Goal: Information Seeking & Learning: Compare options

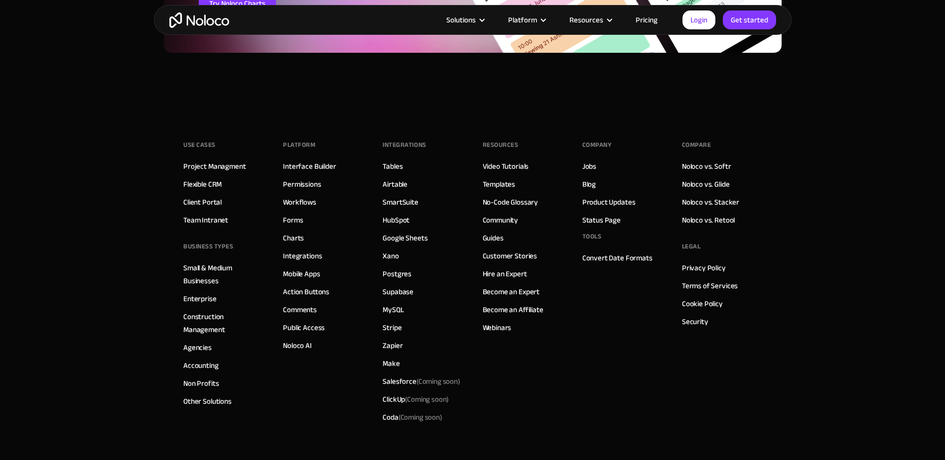
scroll to position [3437, 0]
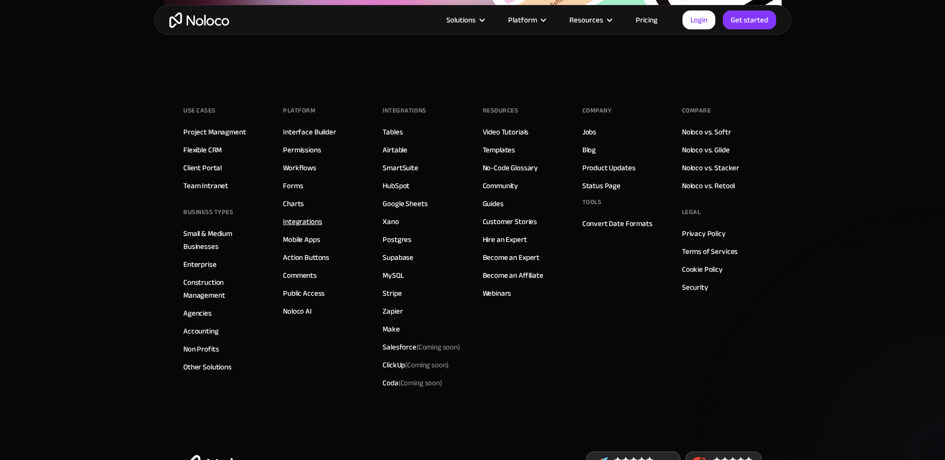
click at [304, 225] on link "Integrations" at bounding box center [302, 221] width 39 height 13
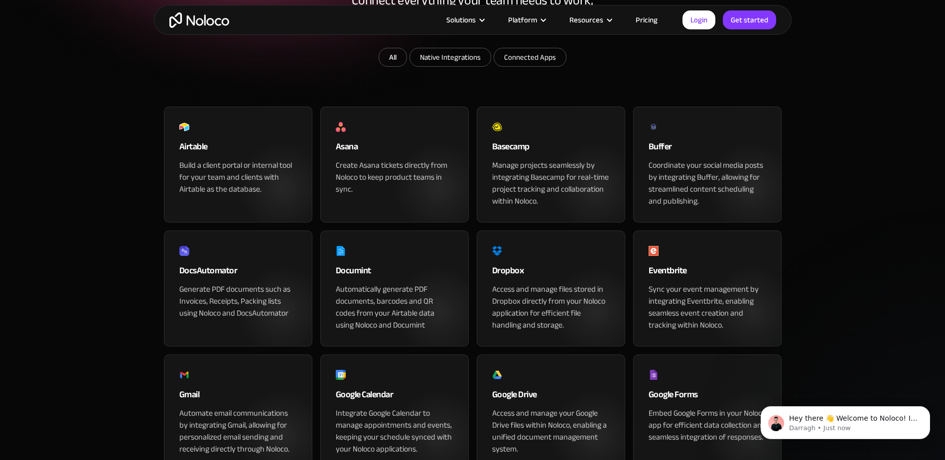
click at [250, 195] on div "Build a client portal or internal tool for your team and clients with Airtable …" at bounding box center [238, 177] width 118 height 36
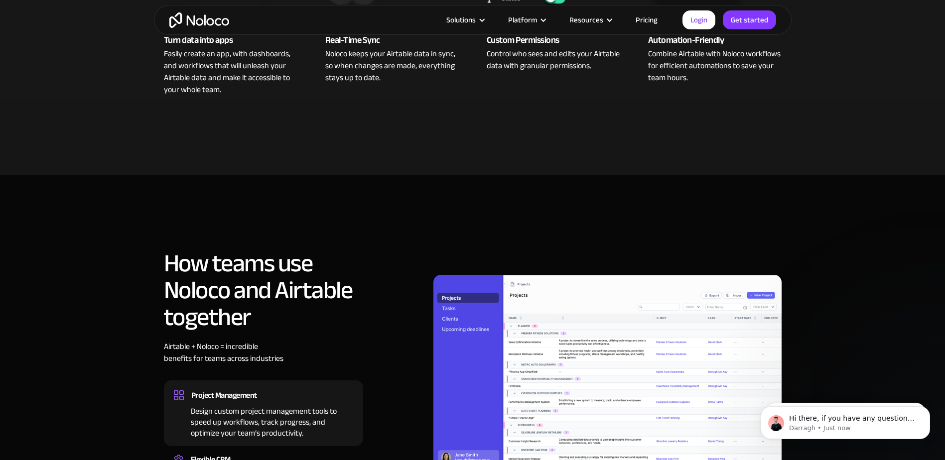
scroll to position [548, 0]
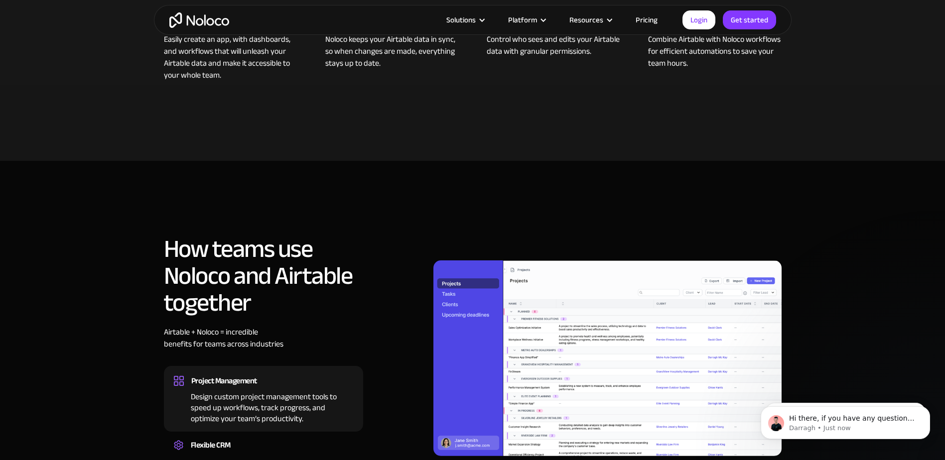
drag, startPoint x: 126, startPoint y: 261, endPoint x: 121, endPoint y: 286, distance: 26.5
click at [121, 286] on section "How teams use Noloco and Airtable together Airtable + Noloco = incredible benef…" at bounding box center [472, 367] width 945 height 412
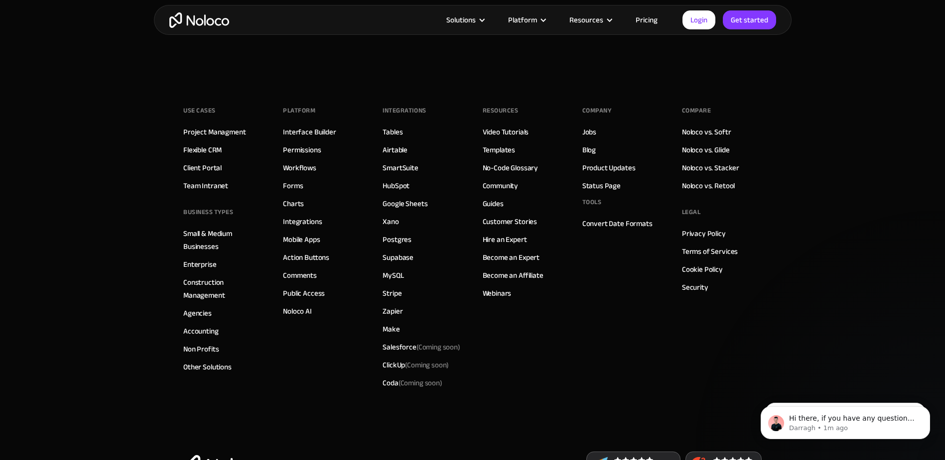
scroll to position [2590, 0]
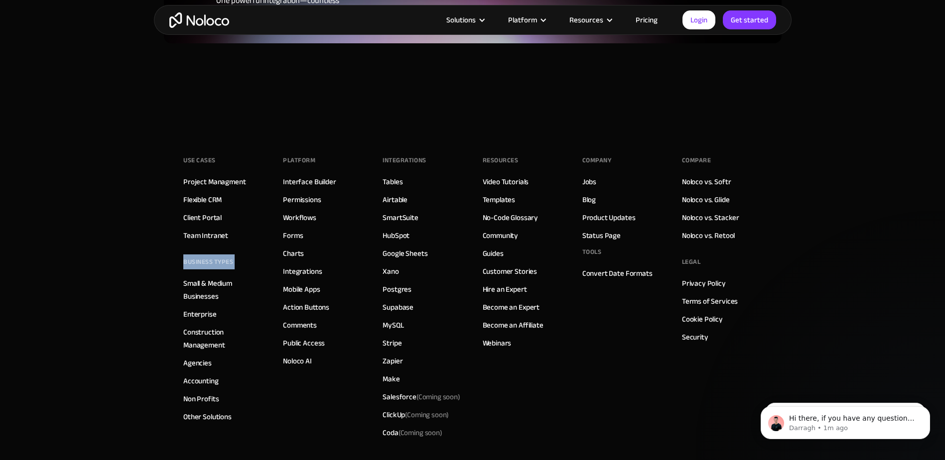
drag, startPoint x: 114, startPoint y: 259, endPoint x: 134, endPoint y: 254, distance: 21.1
click at [131, 254] on footer "Use Cases Project Managment Flexible CRM Client Portal Team Intranet BUSINESS T…" at bounding box center [472, 338] width 945 height 431
drag, startPoint x: 134, startPoint y: 254, endPoint x: 111, endPoint y: 307, distance: 58.2
click at [111, 307] on footer "Use Cases Project Managment Flexible CRM Client Portal Team Intranet BUSINESS T…" at bounding box center [472, 338] width 945 height 431
click at [193, 277] on link "Small & Medium Businesses" at bounding box center [223, 290] width 80 height 26
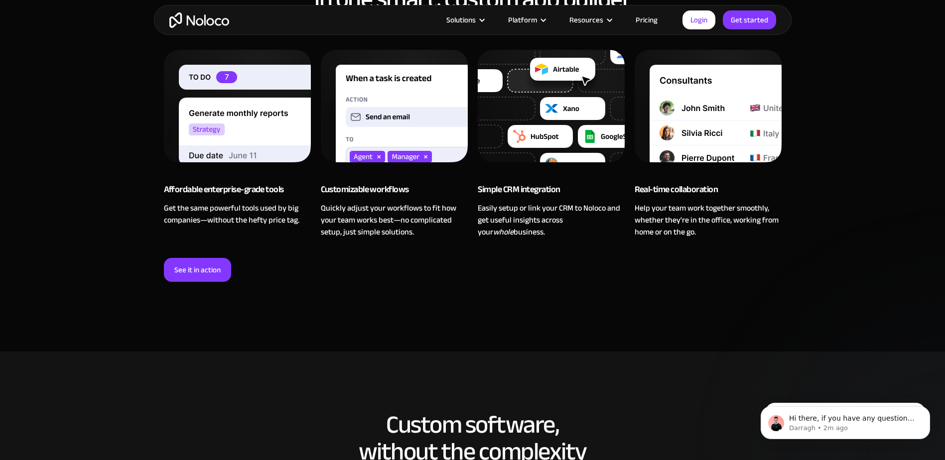
scroll to position [747, 0]
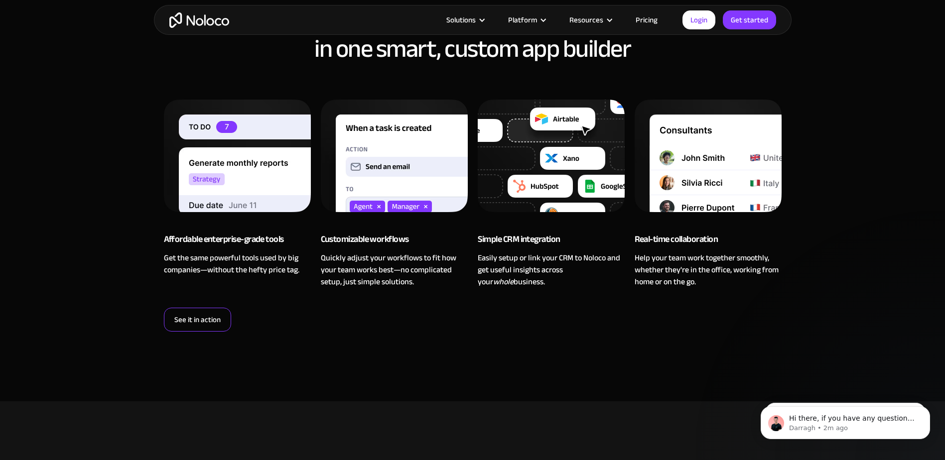
click at [194, 322] on strong "See it in action" at bounding box center [197, 319] width 46 height 13
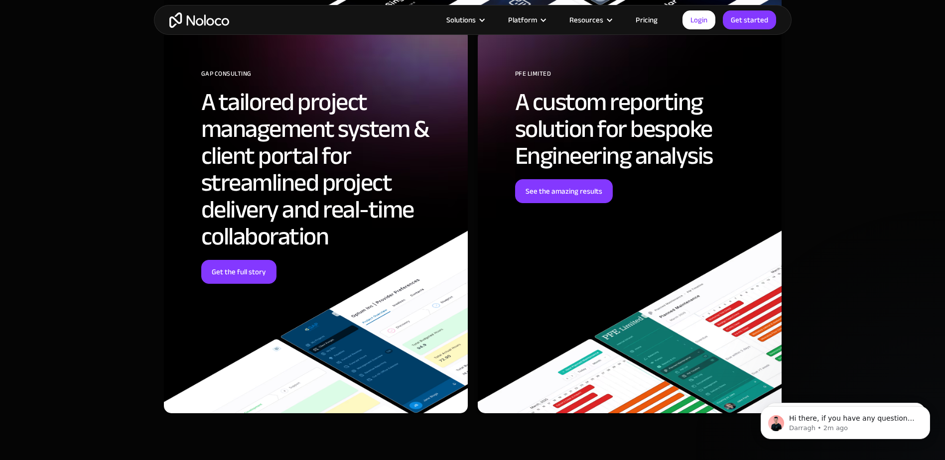
scroll to position [2740, 0]
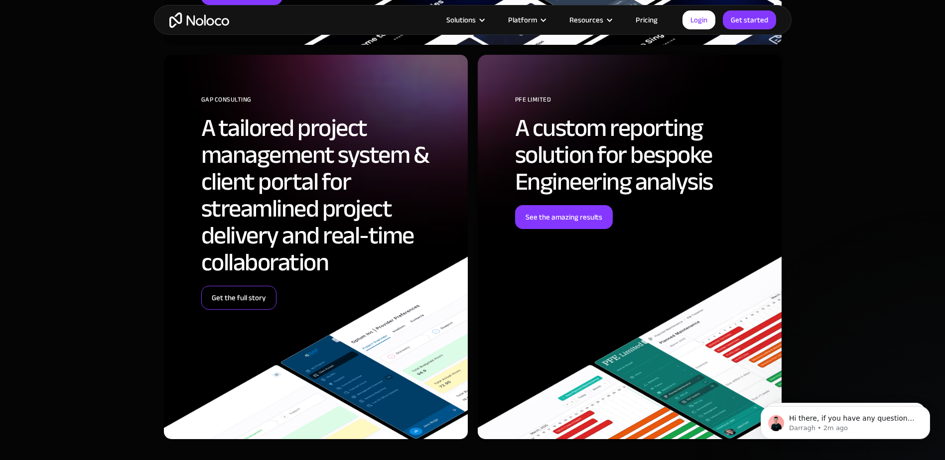
click at [260, 291] on link "Get the full story" at bounding box center [238, 298] width 75 height 24
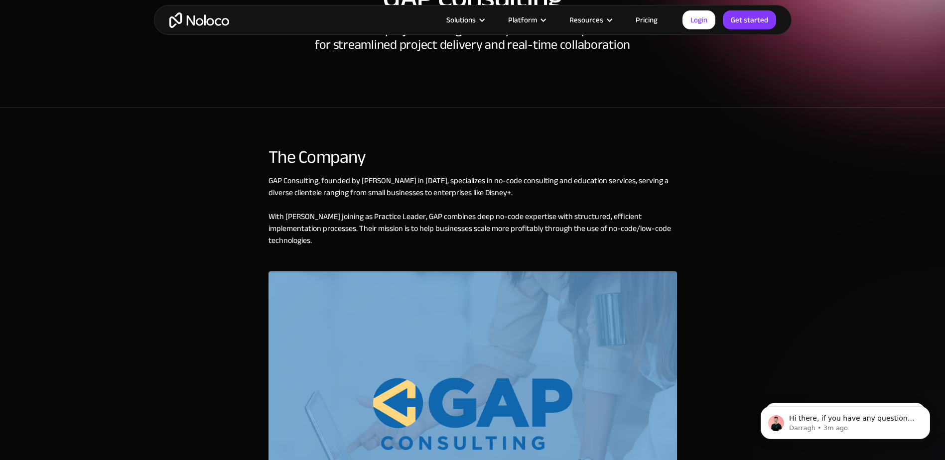
drag, startPoint x: 0, startPoint y: 0, endPoint x: 249, endPoint y: 293, distance: 384.1
click at [249, 293] on div "The Company GAP Consulting , founded by Gareth Pronovost in 2018, specializes i…" at bounding box center [473, 372] width 638 height 470
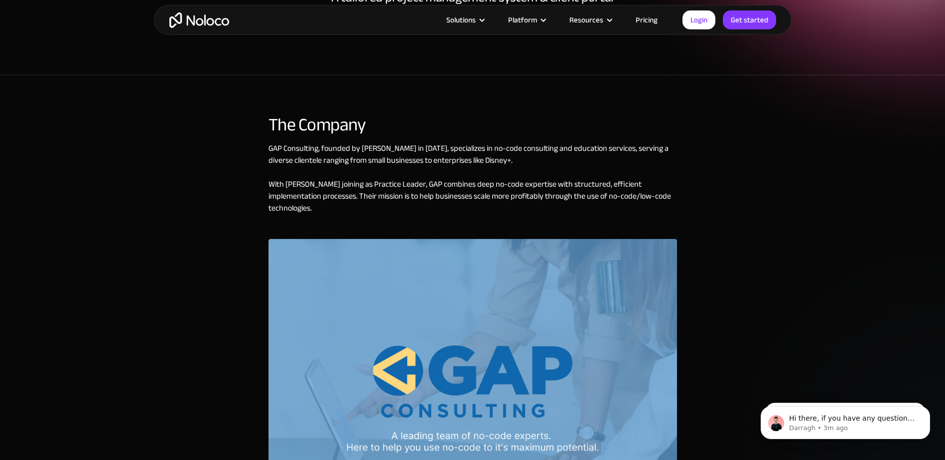
scroll to position [199, 0]
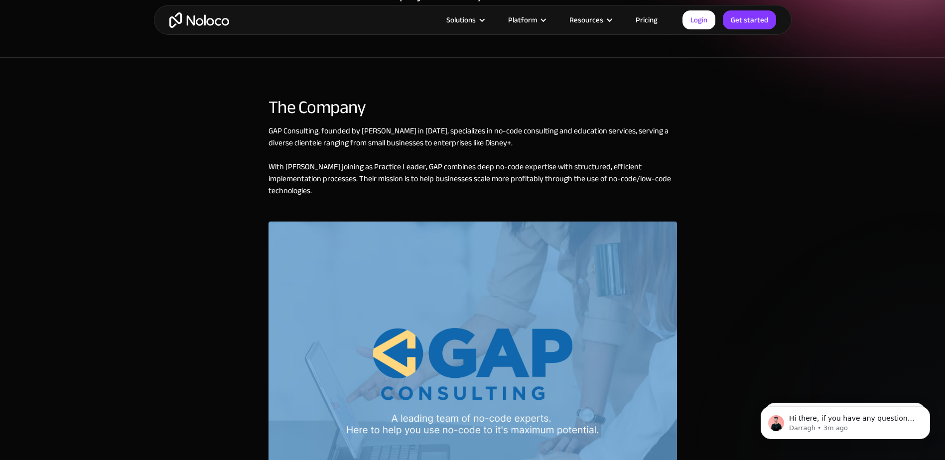
drag, startPoint x: 249, startPoint y: 293, endPoint x: 237, endPoint y: 313, distance: 23.7
click at [237, 313] on div "The Company GAP Consulting , founded by Gareth Pronovost in 2018, specializes i…" at bounding box center [473, 323] width 638 height 470
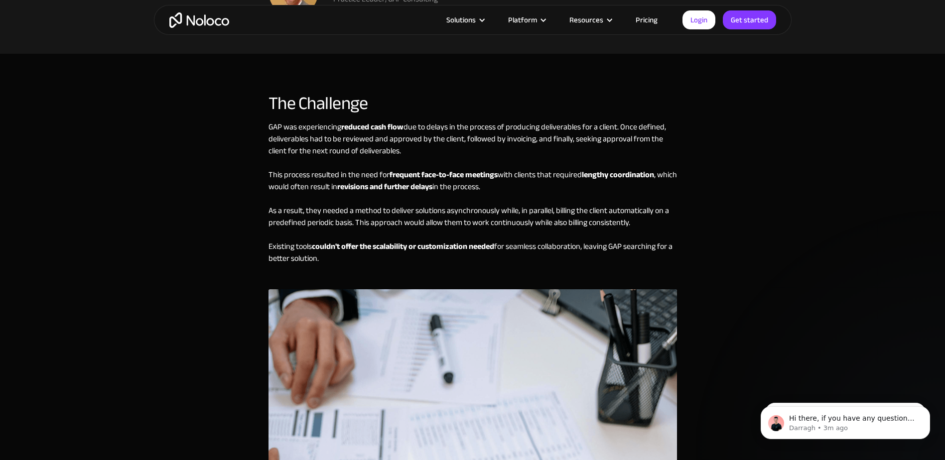
scroll to position [946, 0]
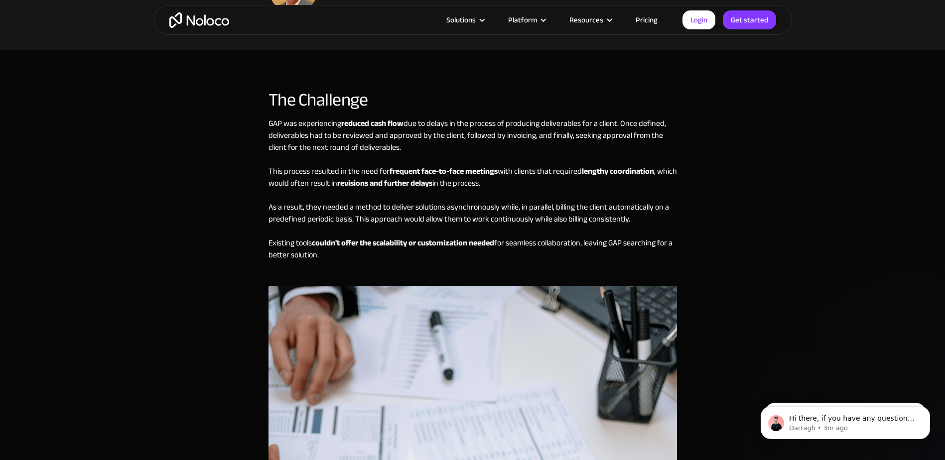
drag, startPoint x: 322, startPoint y: 235, endPoint x: 594, endPoint y: 224, distance: 272.7
click at [594, 224] on div "GAP was experiencing reduced cash flow due to delays in the process of producin…" at bounding box center [472, 202] width 408 height 168
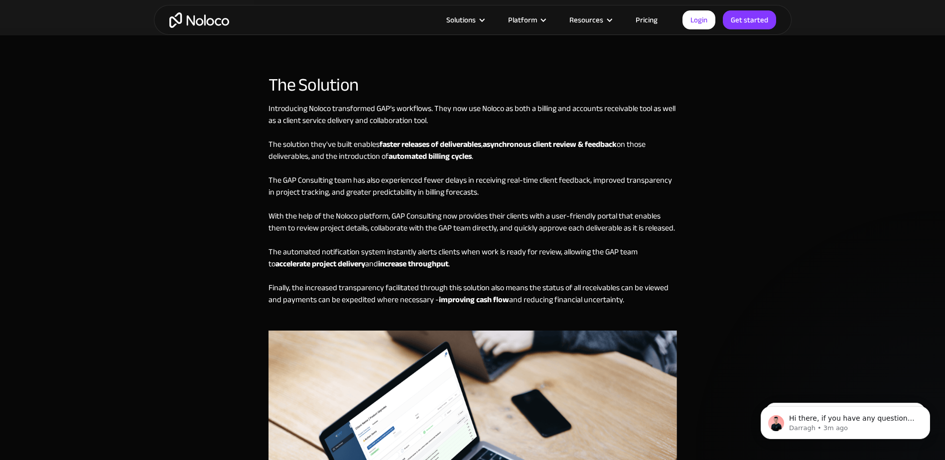
scroll to position [1743, 0]
drag, startPoint x: 433, startPoint y: 167, endPoint x: 517, endPoint y: 129, distance: 92.0
click at [517, 129] on div "Introducing Noloco transformed GAP’s workflows. They now use Noloco as both a b…" at bounding box center [472, 217] width 408 height 228
click at [463, 221] on div "Introducing Noloco transformed GAP’s workflows. They now use Noloco as both a b…" at bounding box center [472, 217] width 408 height 228
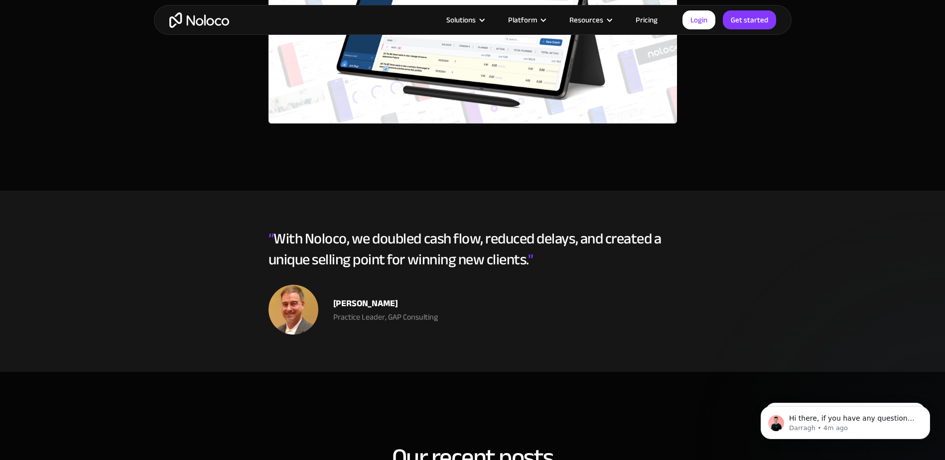
scroll to position [2989, 0]
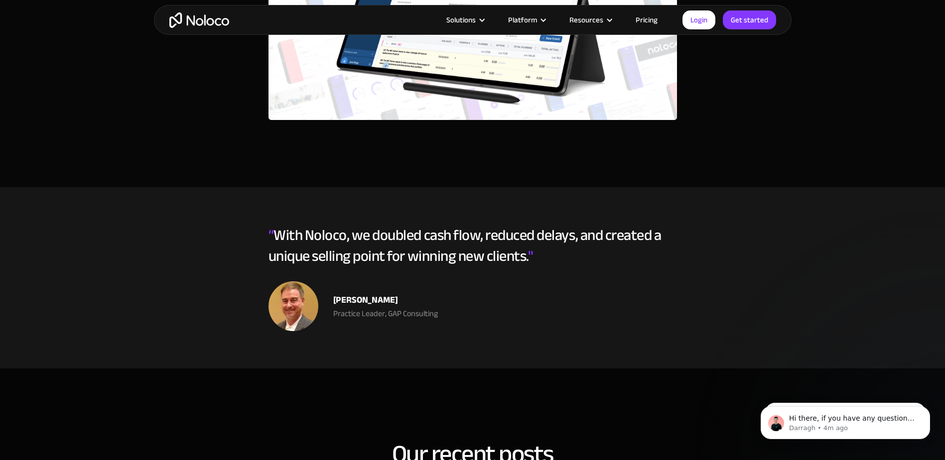
drag, startPoint x: 465, startPoint y: 213, endPoint x: 447, endPoint y: 213, distance: 17.4
click at [447, 213] on section "“ With Noloco, we doubled cash flow, reduced delays, and created a unique selli…" at bounding box center [472, 277] width 945 height 181
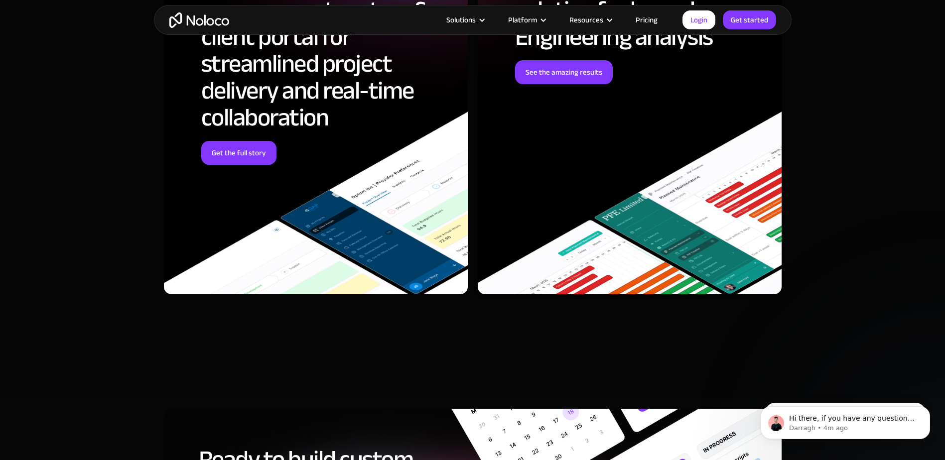
scroll to position [3835, 0]
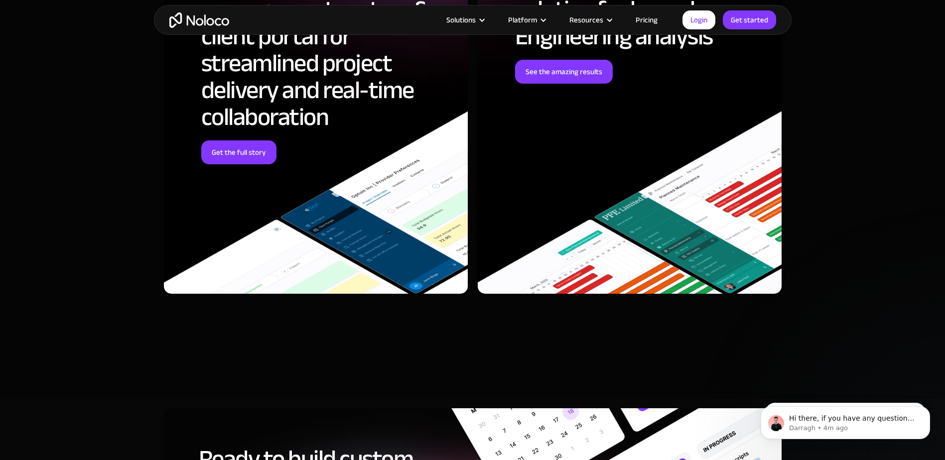
drag, startPoint x: 128, startPoint y: 0, endPoint x: 62, endPoint y: 67, distance: 93.7
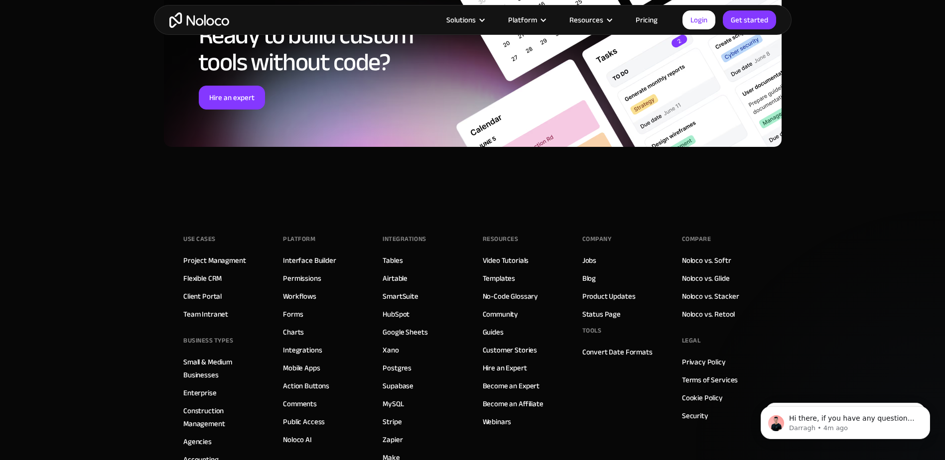
scroll to position [4333, 0]
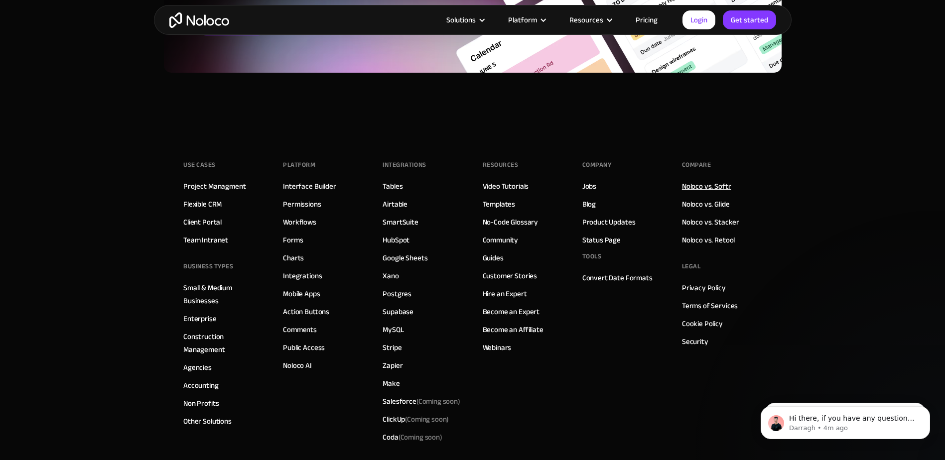
click at [704, 183] on link "Noloco vs. Softr" at bounding box center [706, 186] width 49 height 13
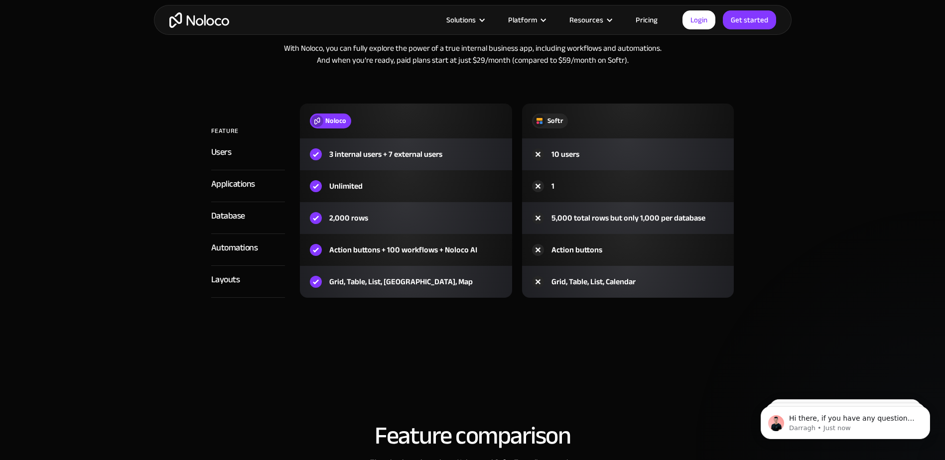
scroll to position [1046, 0]
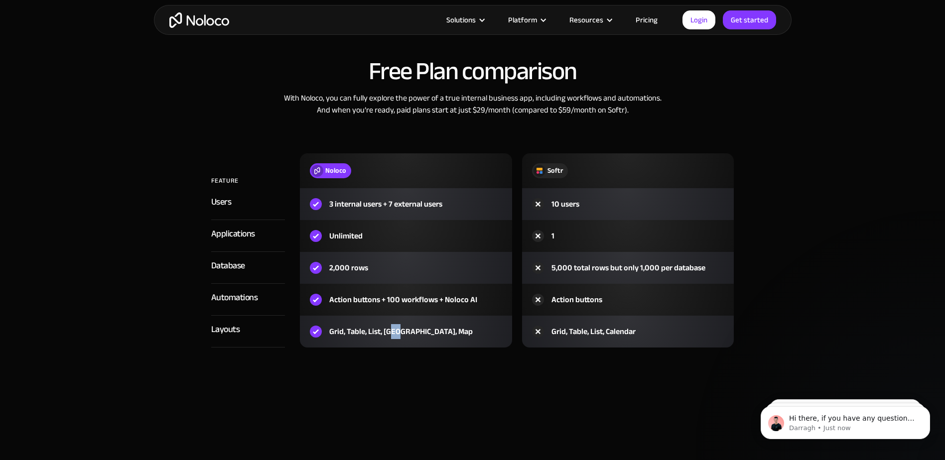
drag, startPoint x: 394, startPoint y: 336, endPoint x: 400, endPoint y: 336, distance: 6.0
click at [400, 336] on div "Grid, Table, List, [GEOGRAPHIC_DATA], Map" at bounding box center [400, 332] width 143 height 12
drag, startPoint x: 400, startPoint y: 336, endPoint x: 413, endPoint y: 333, distance: 12.7
click at [413, 333] on div "Grid, Table, List, [GEOGRAPHIC_DATA], Map" at bounding box center [400, 332] width 143 height 12
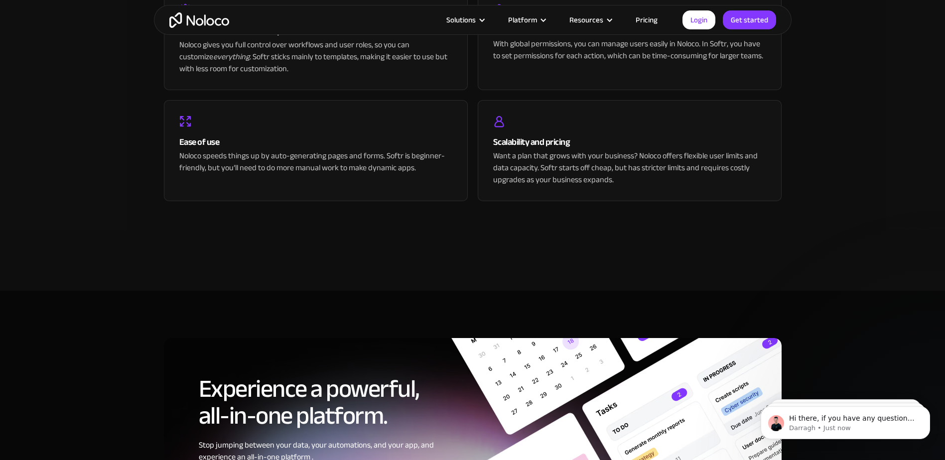
scroll to position [2192, 0]
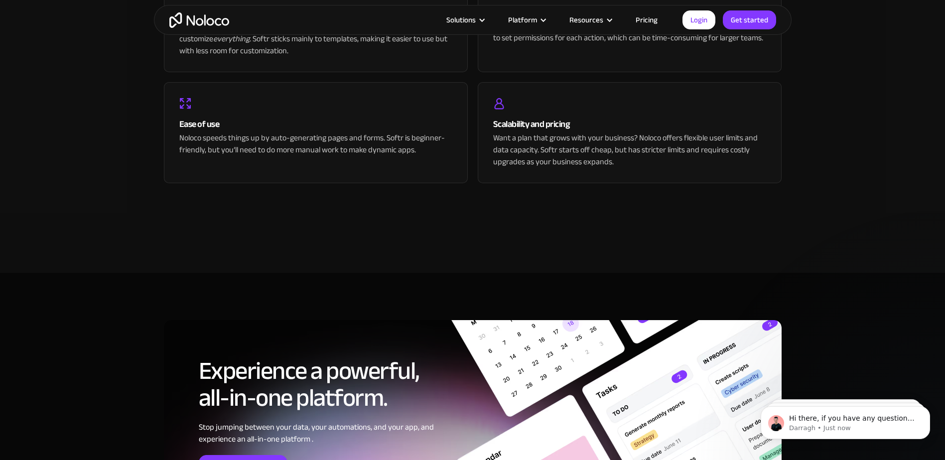
drag, startPoint x: 572, startPoint y: 18, endPoint x: 826, endPoint y: 137, distance: 280.1
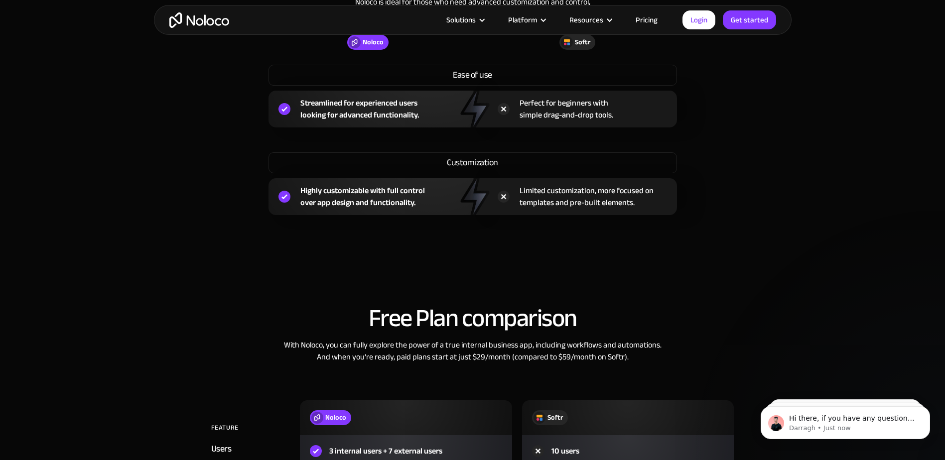
scroll to position [797, 0]
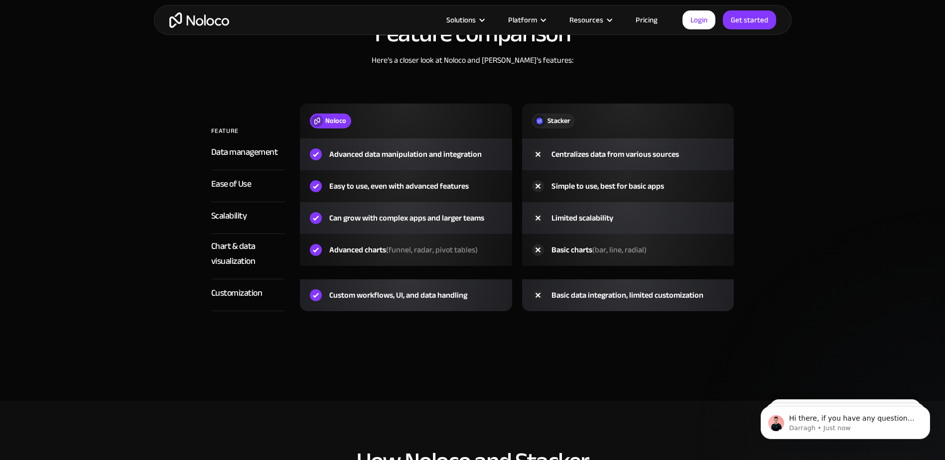
scroll to position [1395, 0]
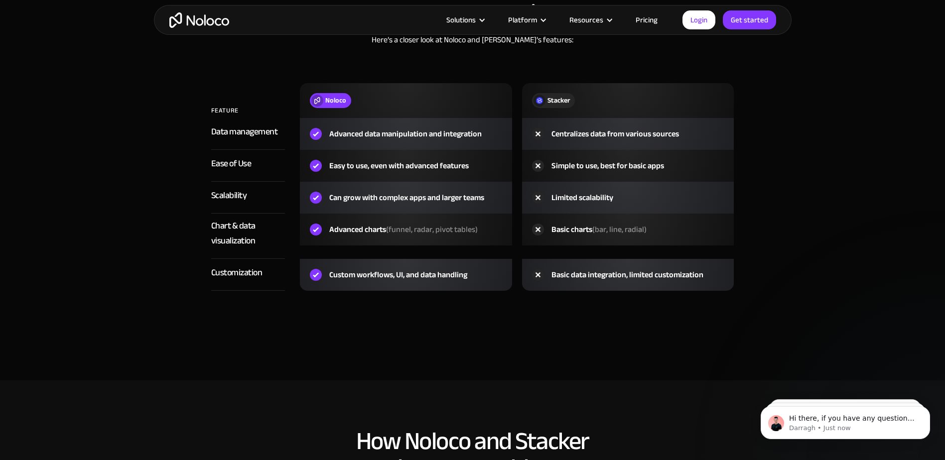
drag, startPoint x: 766, startPoint y: 331, endPoint x: 716, endPoint y: 339, distance: 50.0
click at [716, 339] on section "Feature comparison Here’s a closer look at Noloco and Stacker’s features: FEATU…" at bounding box center [472, 173] width 945 height 416
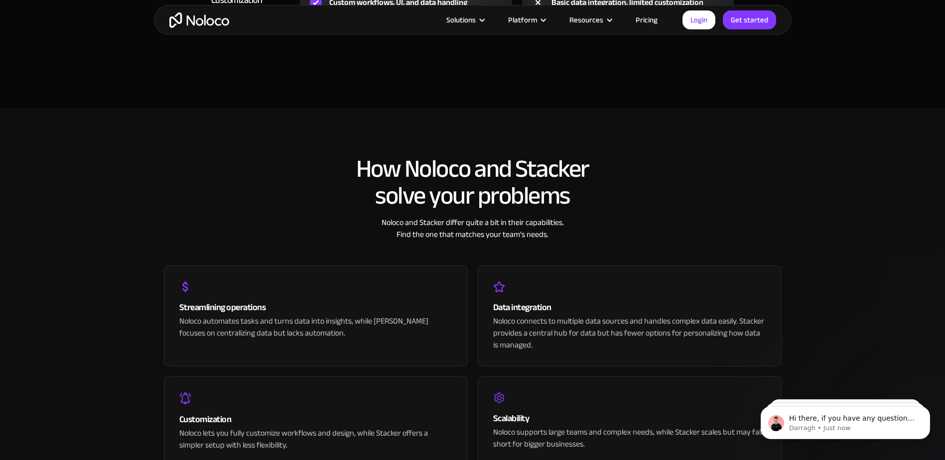
scroll to position [1694, 0]
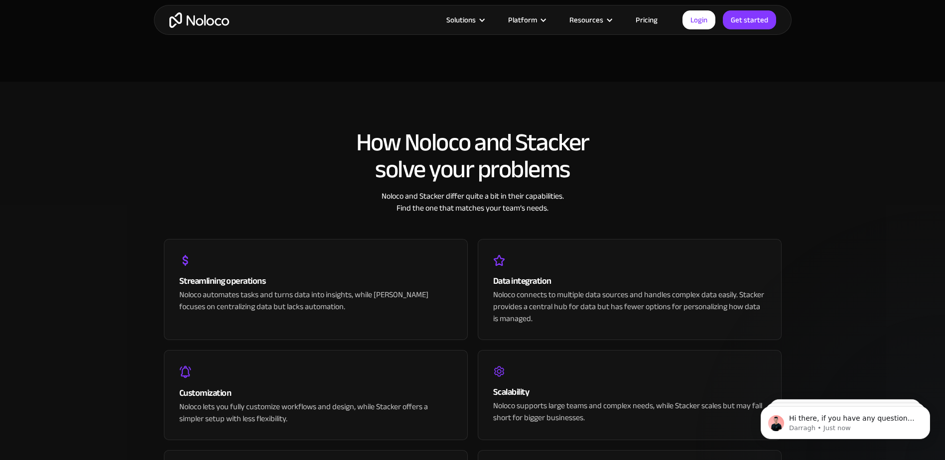
drag, startPoint x: 719, startPoint y: 344, endPoint x: 699, endPoint y: 342, distance: 19.5
drag, startPoint x: 699, startPoint y: 342, endPoint x: 609, endPoint y: 226, distance: 147.0
click at [609, 226] on div "Streamlining operations Noloco automates tasks and turns data into insights, wh…" at bounding box center [473, 376] width 618 height 325
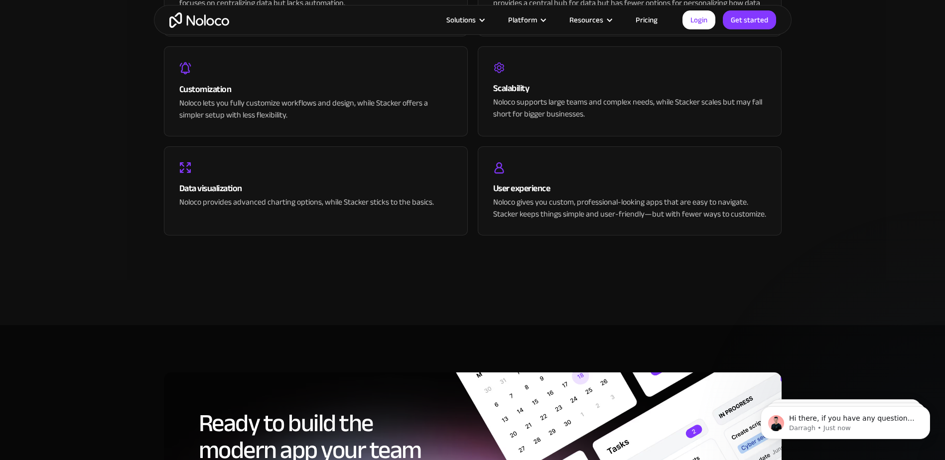
scroll to position [1992, 0]
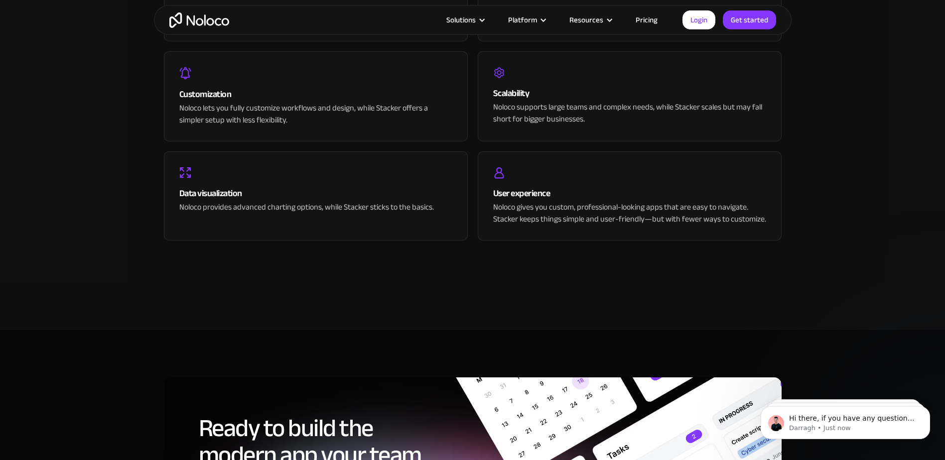
click at [640, 264] on div "How Noloco and Stacker solve your problems Noloco and Stacker differ quite a bi…" at bounding box center [473, 45] width 638 height 450
drag, startPoint x: 640, startPoint y: 264, endPoint x: 594, endPoint y: 261, distance: 46.5
click at [594, 261] on div "How Noloco and Stacker solve your problems Noloco and Stacker differ quite a bi…" at bounding box center [473, 45] width 638 height 450
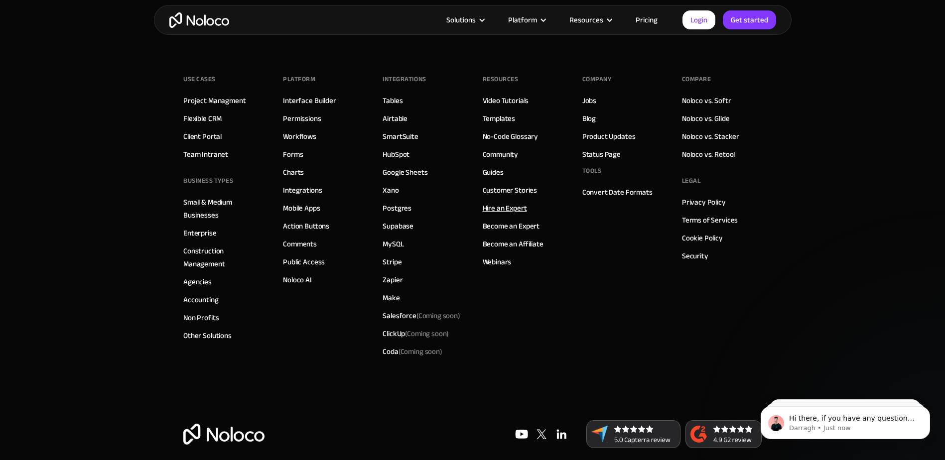
scroll to position [2619, 0]
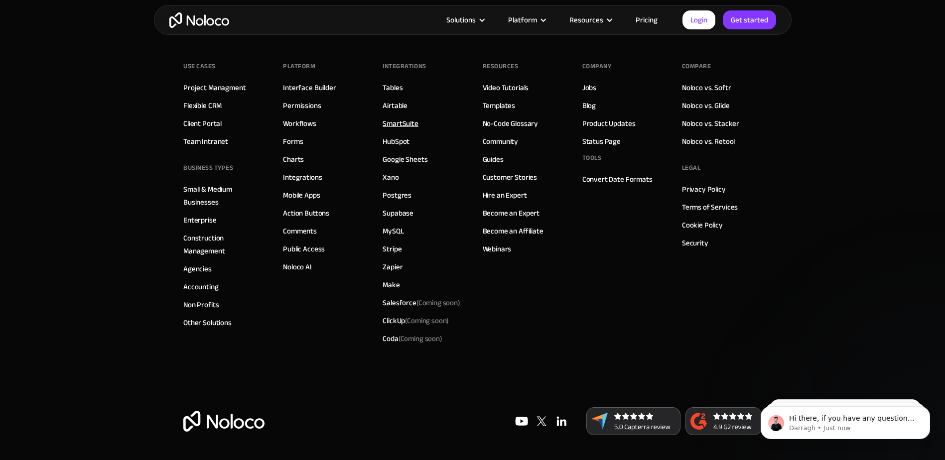
drag, startPoint x: 397, startPoint y: 110, endPoint x: 389, endPoint y: 118, distance: 11.6
drag, startPoint x: 389, startPoint y: 118, endPoint x: 315, endPoint y: 332, distance: 226.3
click at [315, 332] on div "Platform Interface Builder Permissions Workflows Forms Charts Integrations Mobi…" at bounding box center [323, 203] width 80 height 289
click at [320, 86] on link "Interface Builder" at bounding box center [309, 87] width 53 height 13
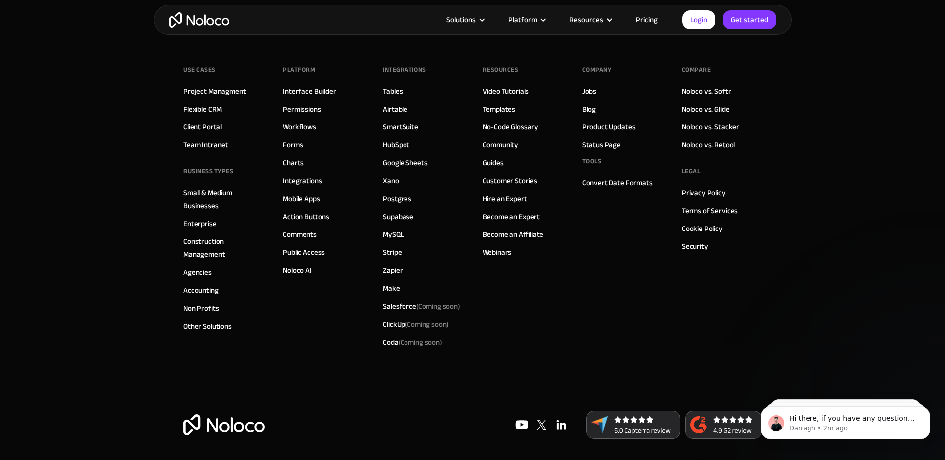
scroll to position [3472, 0]
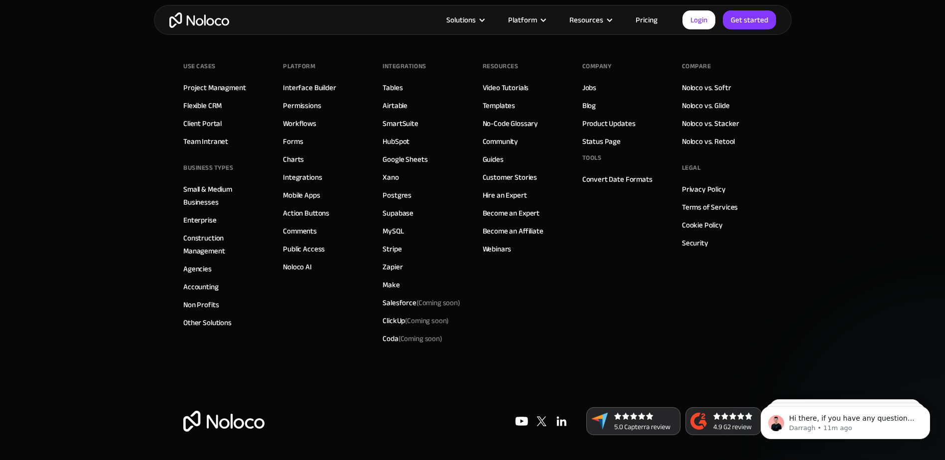
click at [842, 248] on footer "Use Cases Project Managment Flexible CRM Client Portal Team Intranet BUSINESS T…" at bounding box center [472, 244] width 945 height 431
click at [830, 227] on footer "Use Cases Project Managment Flexible CRM Client Portal Team Intranet BUSINESS T…" at bounding box center [472, 244] width 945 height 431
click at [809, 163] on footer "Use Cases Project Managment Flexible CRM Client Portal Team Intranet BUSINESS T…" at bounding box center [472, 244] width 945 height 431
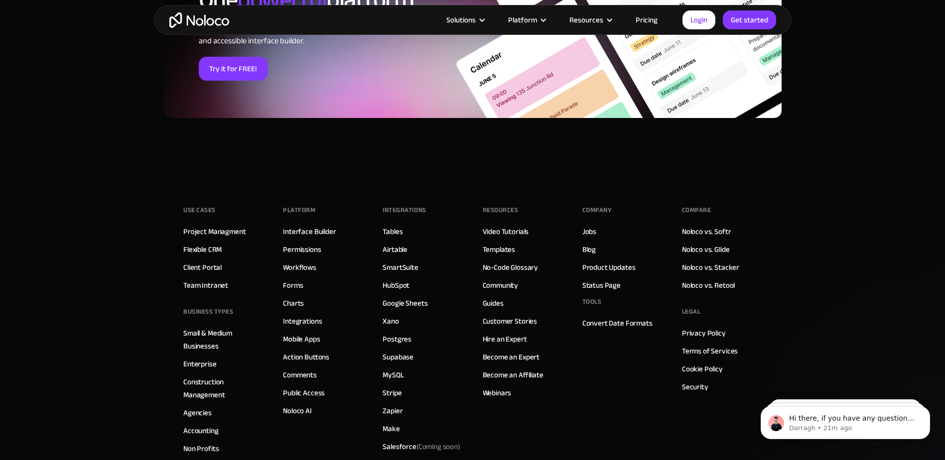
scroll to position [3323, 0]
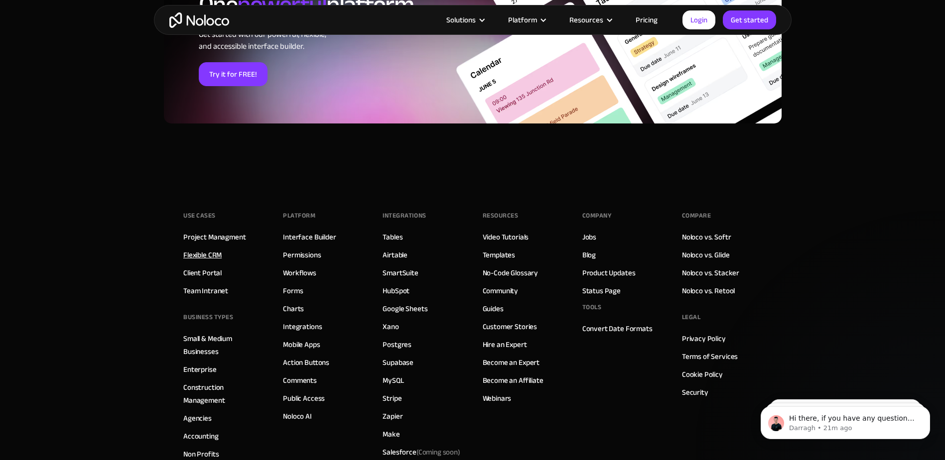
click at [208, 254] on link "Flexible CRM" at bounding box center [202, 255] width 38 height 13
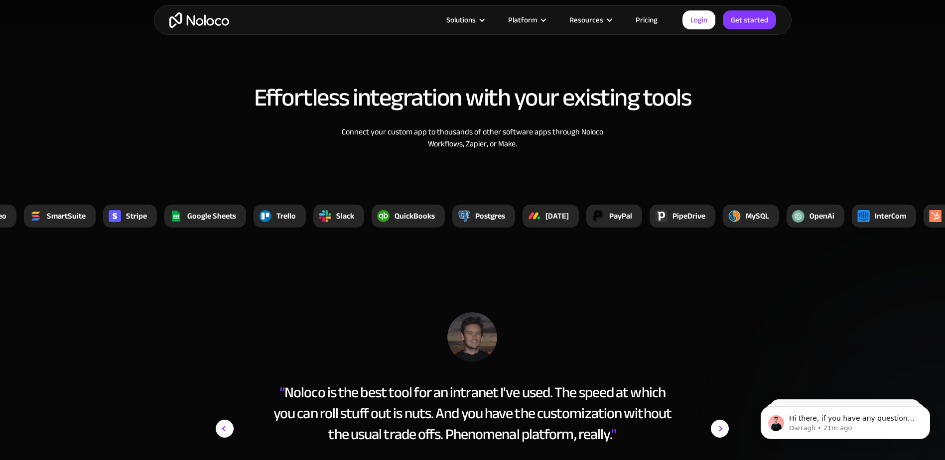
scroll to position [3437, 0]
